Goal: Find contact information: Find contact information

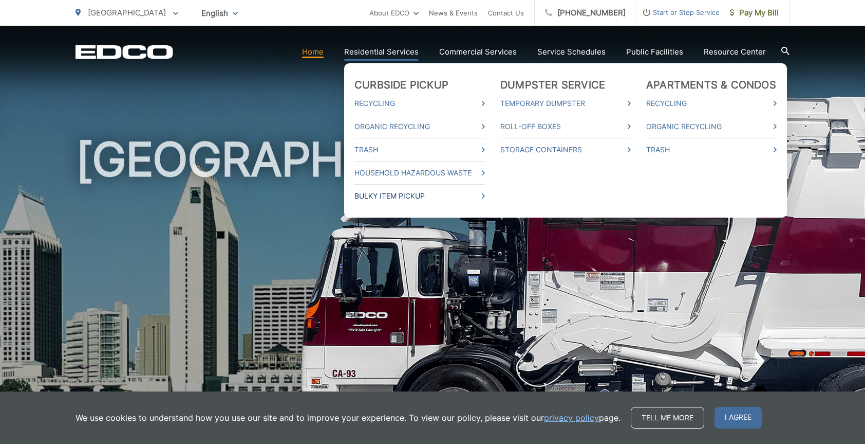
click at [427, 195] on link "Bulky Item Pickup" at bounding box center [420, 196] width 131 height 12
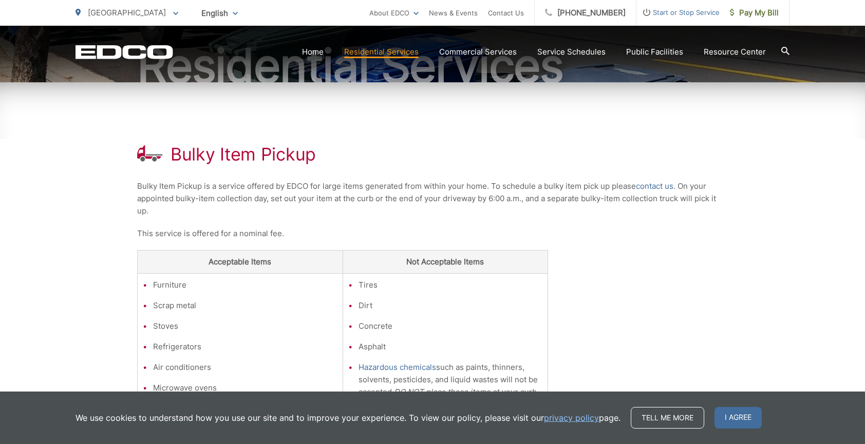
scroll to position [128, 0]
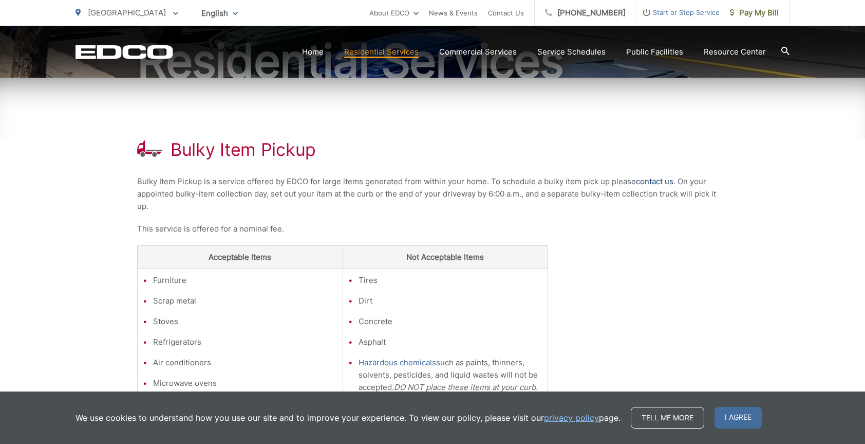
click at [669, 179] on link "contact us" at bounding box center [655, 181] width 38 height 12
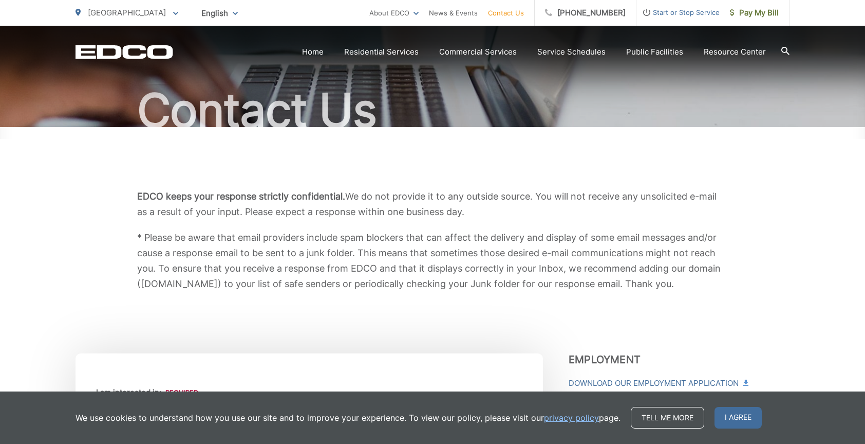
scroll to position [78, 0]
click at [578, 414] on link "privacy policy" at bounding box center [571, 417] width 55 height 12
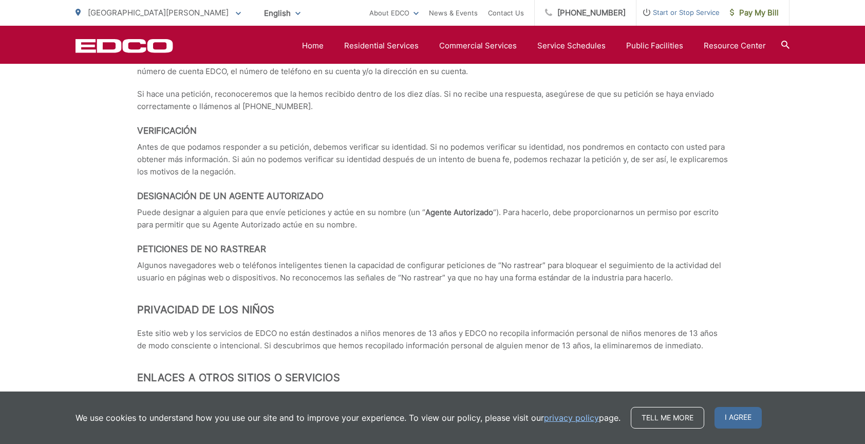
scroll to position [4520, 0]
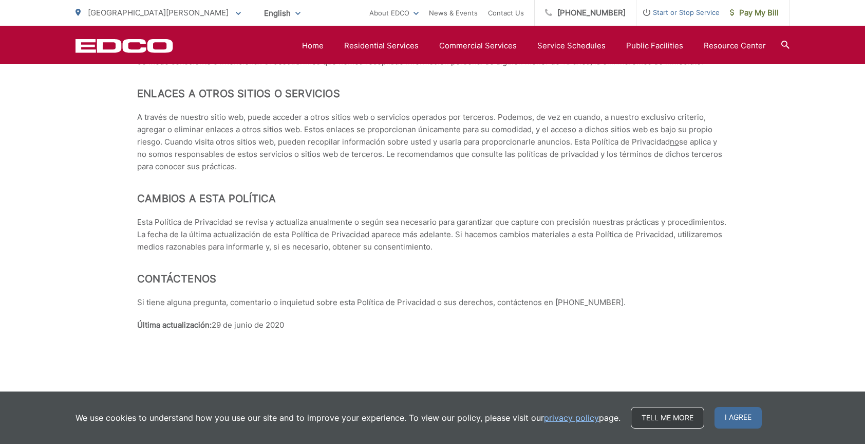
click at [657, 414] on link "Tell me more" at bounding box center [667, 418] width 73 height 22
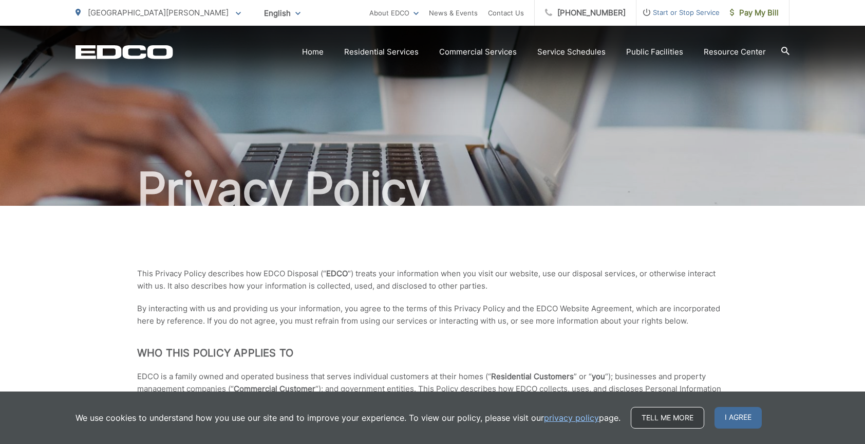
click at [657, 417] on link "Tell me more" at bounding box center [667, 418] width 73 height 22
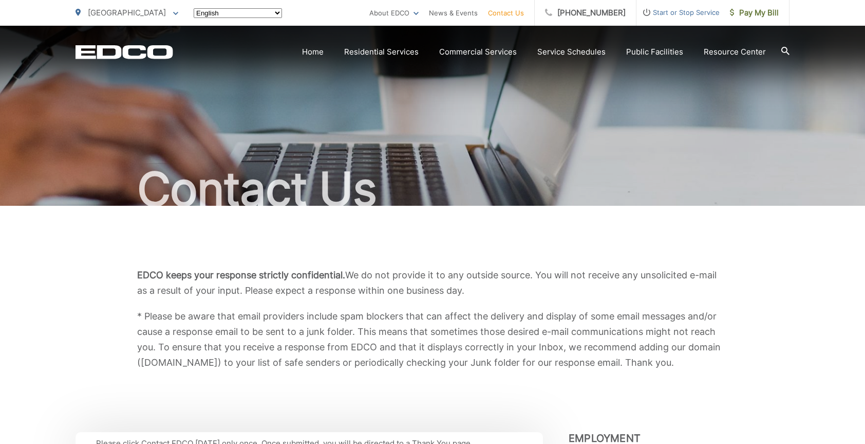
scroll to position [78, 0]
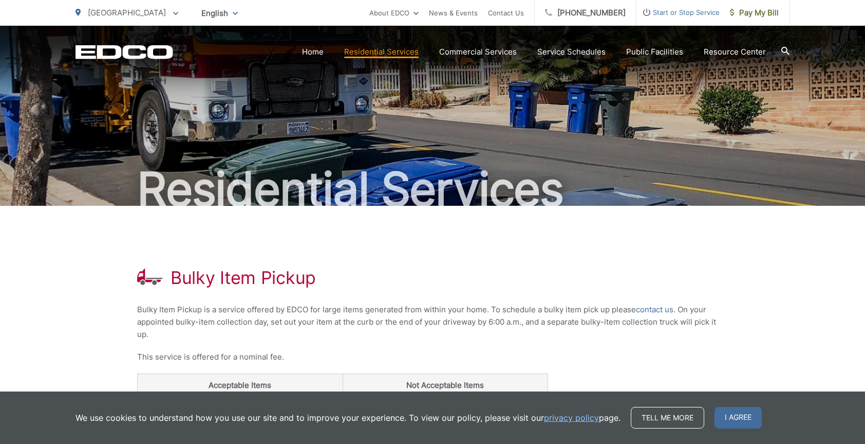
scroll to position [128, 0]
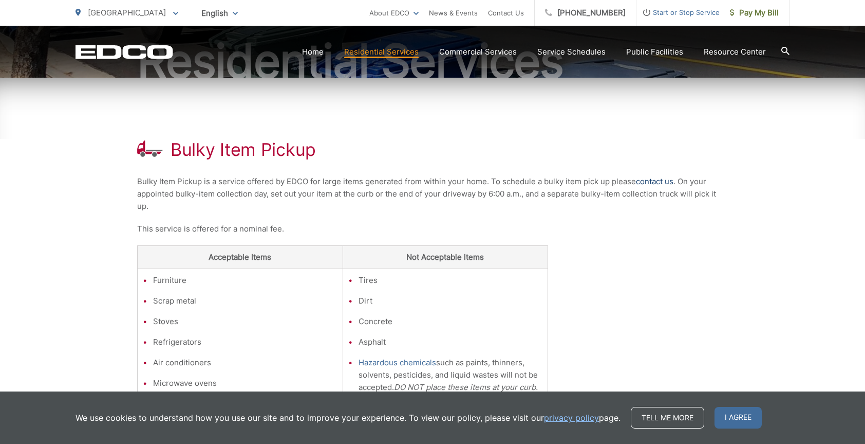
click at [647, 177] on link "contact us" at bounding box center [655, 181] width 38 height 12
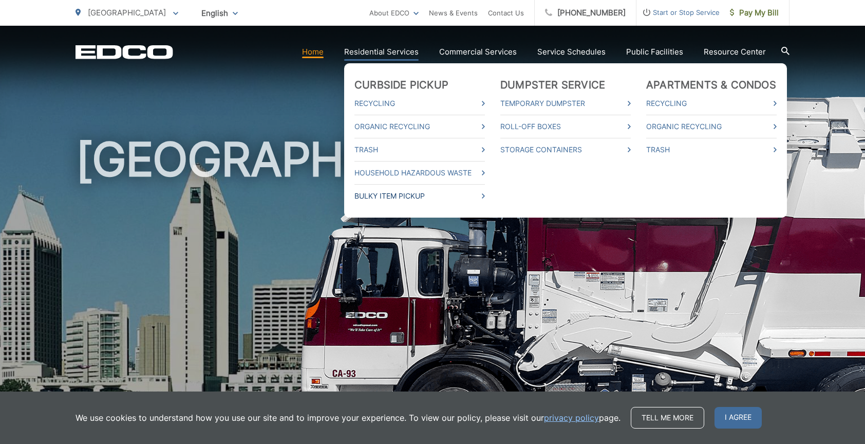
click at [395, 193] on link "Bulky Item Pickup" at bounding box center [420, 196] width 131 height 12
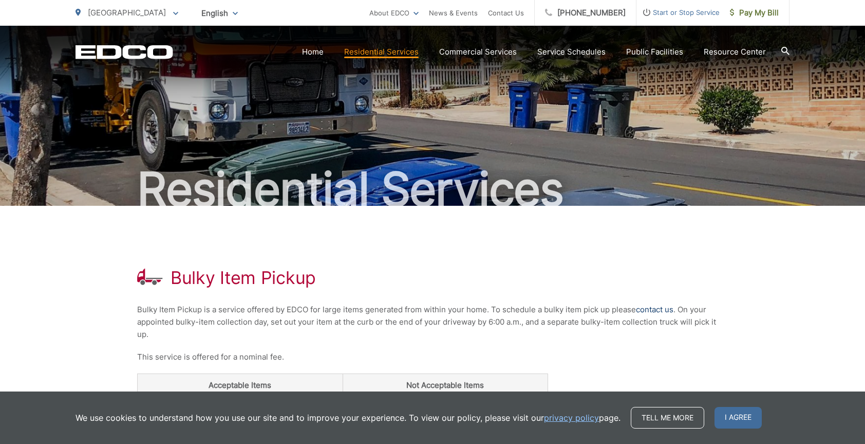
click at [662, 309] on link "contact us" at bounding box center [655, 309] width 38 height 12
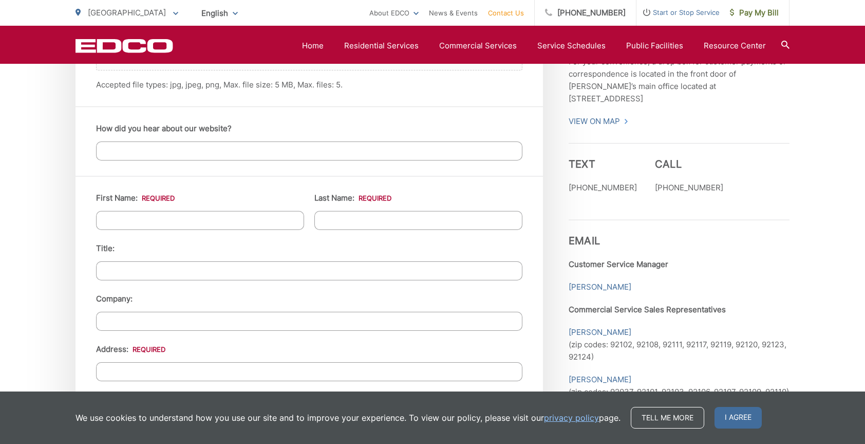
scroll to position [853, 0]
